Goal: Use online tool/utility: Utilize a website feature to perform a specific function

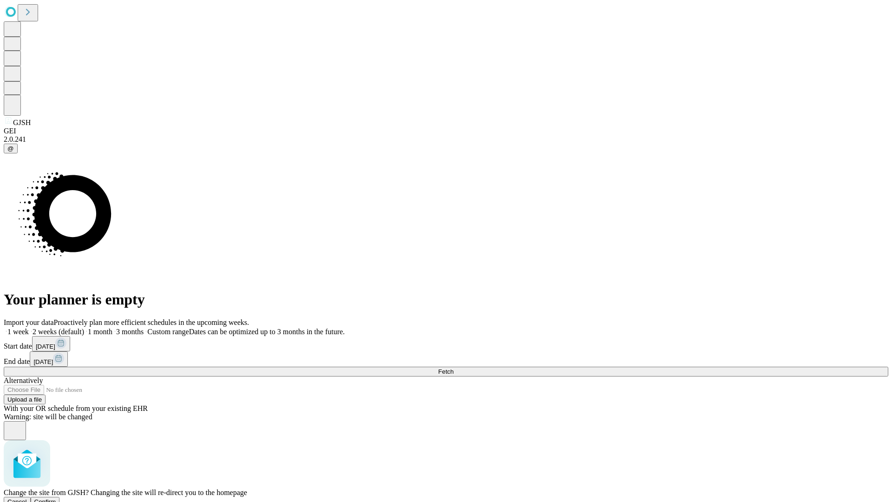
click at [56, 498] on span "Confirm" at bounding box center [45, 501] width 22 height 7
click at [29, 327] on label "1 week" at bounding box center [16, 331] width 25 height 8
click at [453, 368] on span "Fetch" at bounding box center [445, 371] width 15 height 7
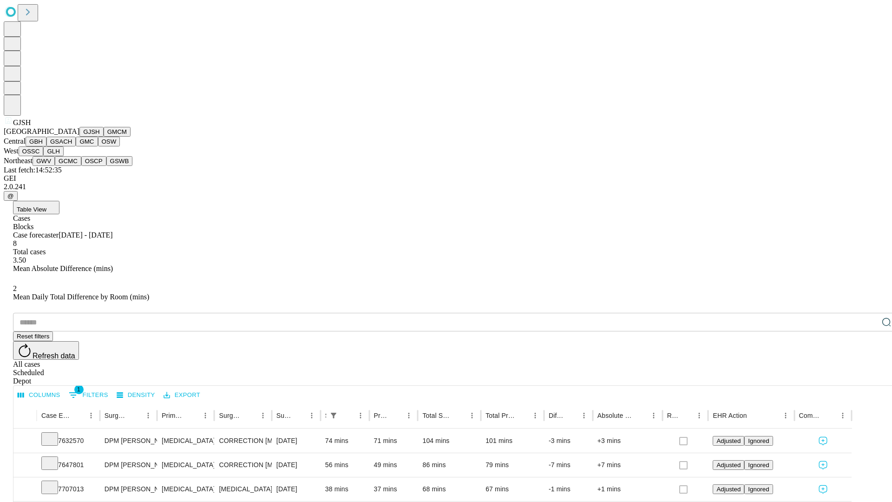
click at [104, 137] on button "GMCM" at bounding box center [117, 132] width 27 height 10
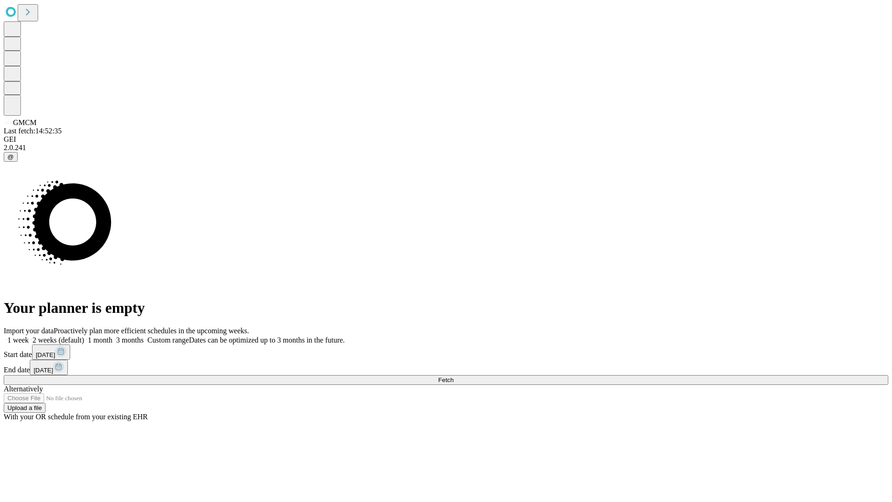
click at [29, 336] on label "1 week" at bounding box center [16, 340] width 25 height 8
click at [453, 376] on span "Fetch" at bounding box center [445, 379] width 15 height 7
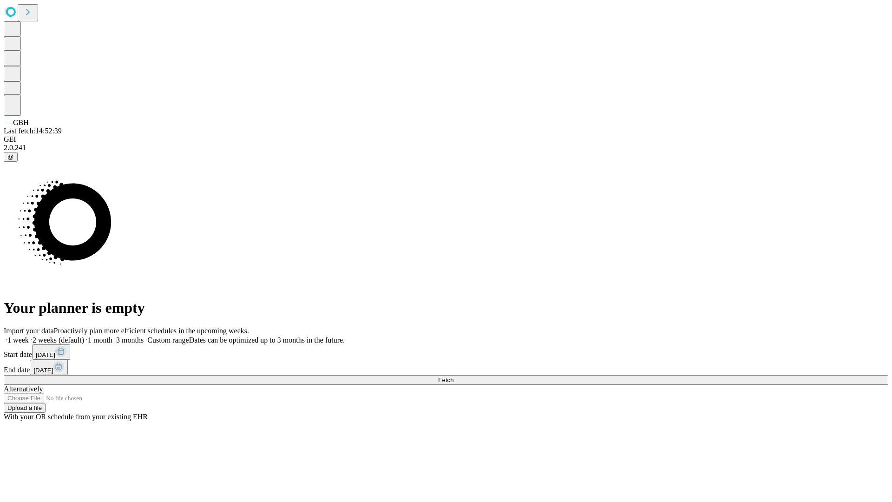
click at [29, 336] on label "1 week" at bounding box center [16, 340] width 25 height 8
click at [453, 376] on span "Fetch" at bounding box center [445, 379] width 15 height 7
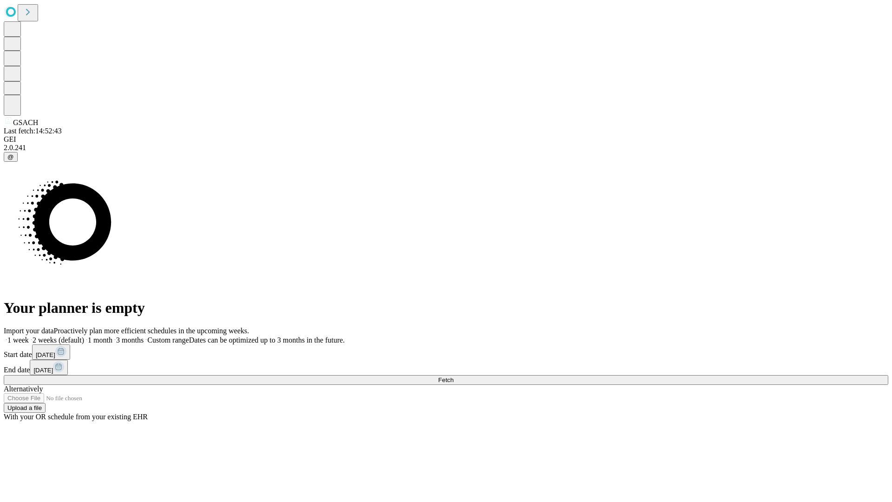
click at [29, 336] on label "1 week" at bounding box center [16, 340] width 25 height 8
click at [453, 376] on span "Fetch" at bounding box center [445, 379] width 15 height 7
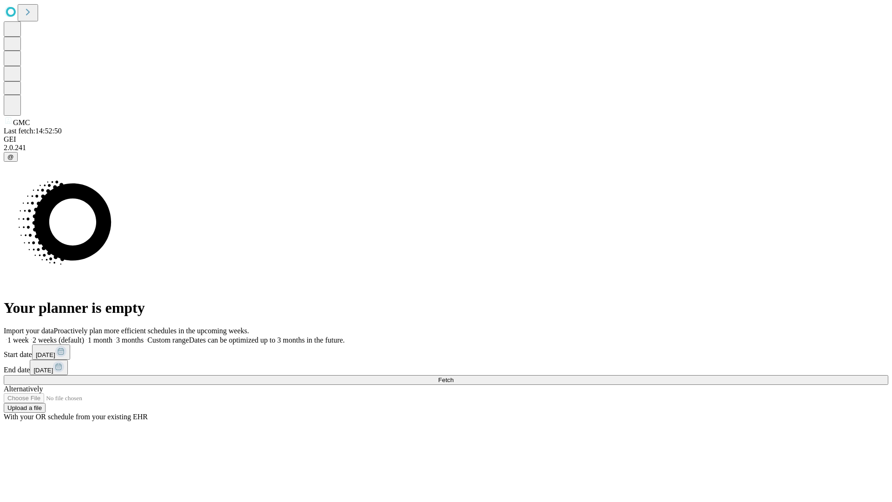
click at [29, 336] on label "1 week" at bounding box center [16, 340] width 25 height 8
click at [453, 376] on span "Fetch" at bounding box center [445, 379] width 15 height 7
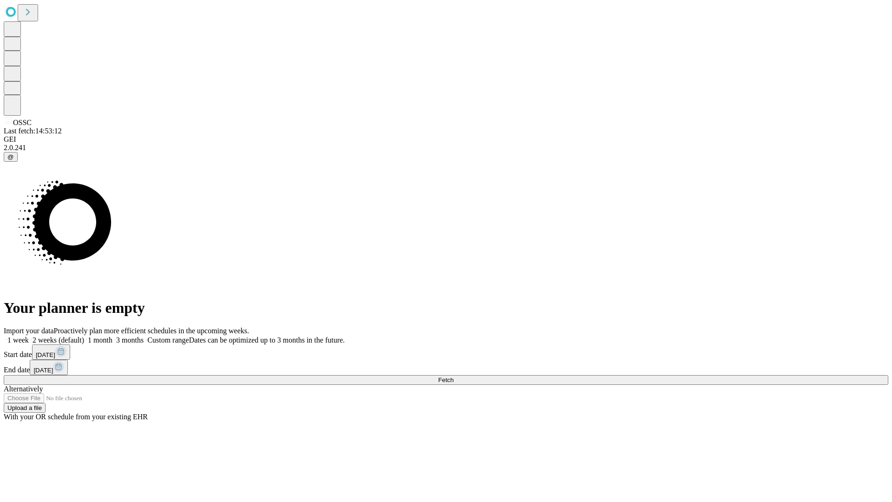
click at [29, 336] on label "1 week" at bounding box center [16, 340] width 25 height 8
click at [453, 376] on span "Fetch" at bounding box center [445, 379] width 15 height 7
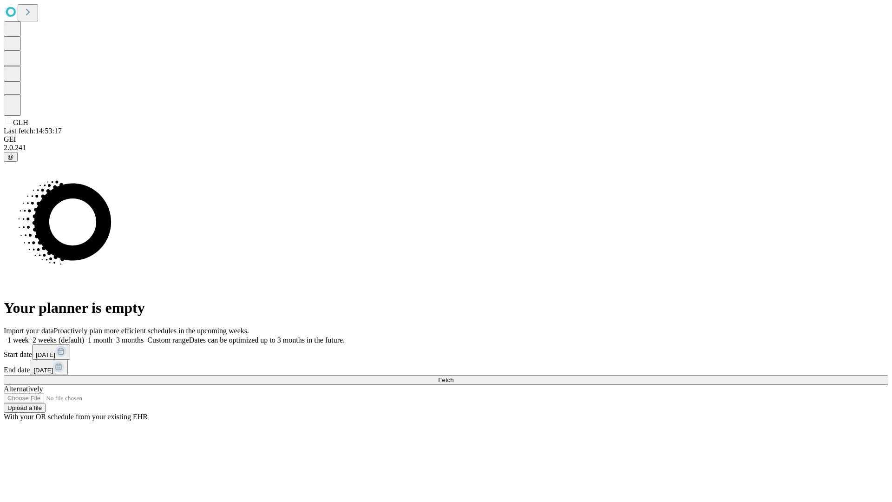
click at [29, 336] on label "1 week" at bounding box center [16, 340] width 25 height 8
click at [453, 376] on span "Fetch" at bounding box center [445, 379] width 15 height 7
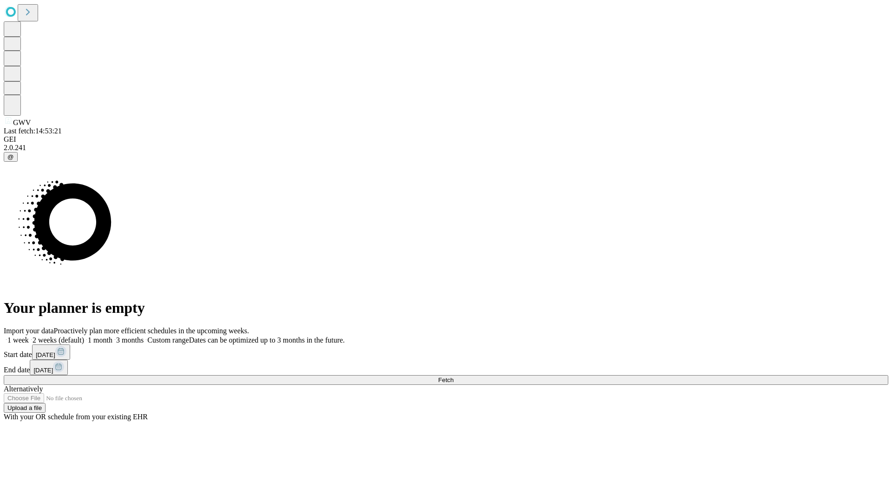
click at [29, 336] on label "1 week" at bounding box center [16, 340] width 25 height 8
click at [453, 376] on span "Fetch" at bounding box center [445, 379] width 15 height 7
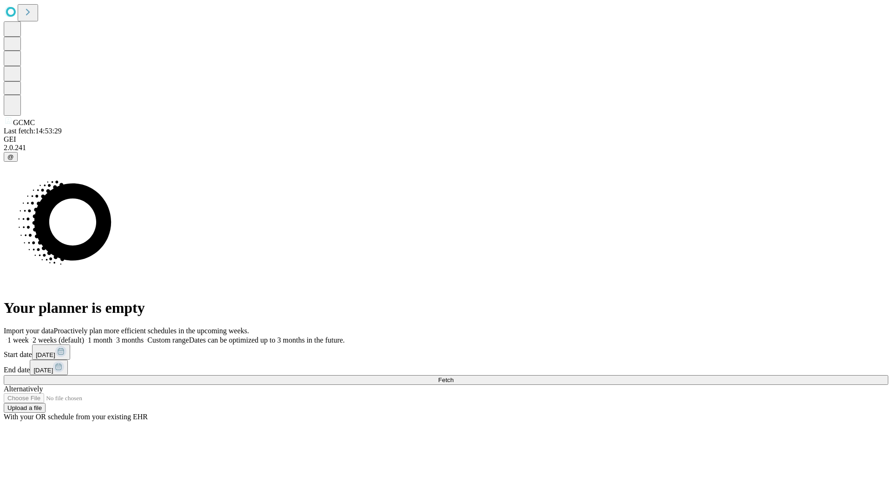
click at [29, 336] on label "1 week" at bounding box center [16, 340] width 25 height 8
click at [453, 376] on span "Fetch" at bounding box center [445, 379] width 15 height 7
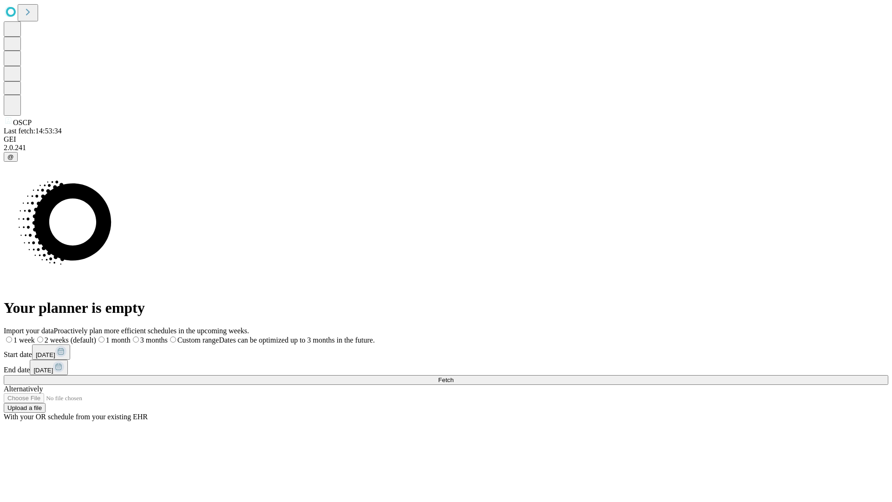
click at [35, 336] on label "1 week" at bounding box center [19, 340] width 31 height 8
click at [453, 376] on span "Fetch" at bounding box center [445, 379] width 15 height 7
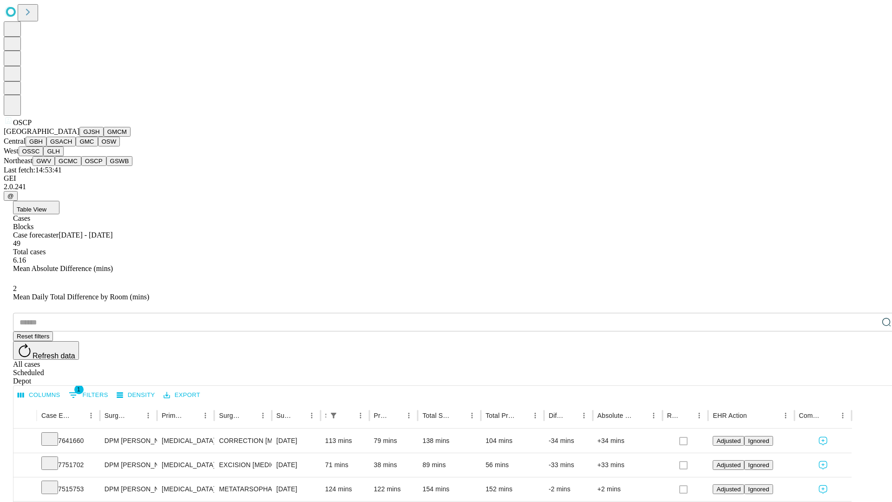
click at [106, 166] on button "GSWB" at bounding box center [119, 161] width 26 height 10
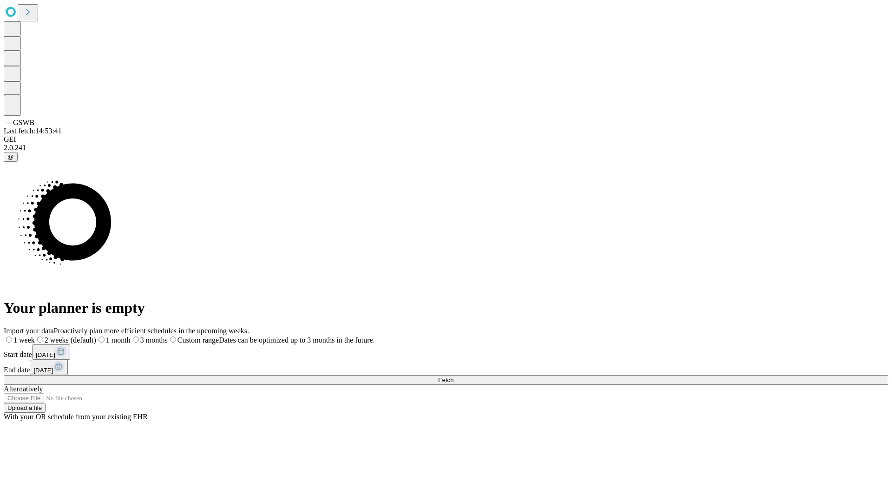
click at [35, 336] on label "1 week" at bounding box center [19, 340] width 31 height 8
click at [453, 376] on span "Fetch" at bounding box center [445, 379] width 15 height 7
